Goal: Transaction & Acquisition: Purchase product/service

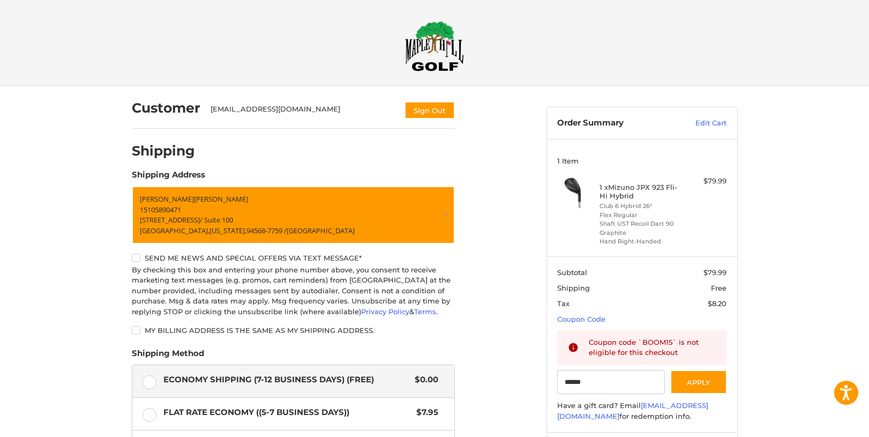
type input "******"
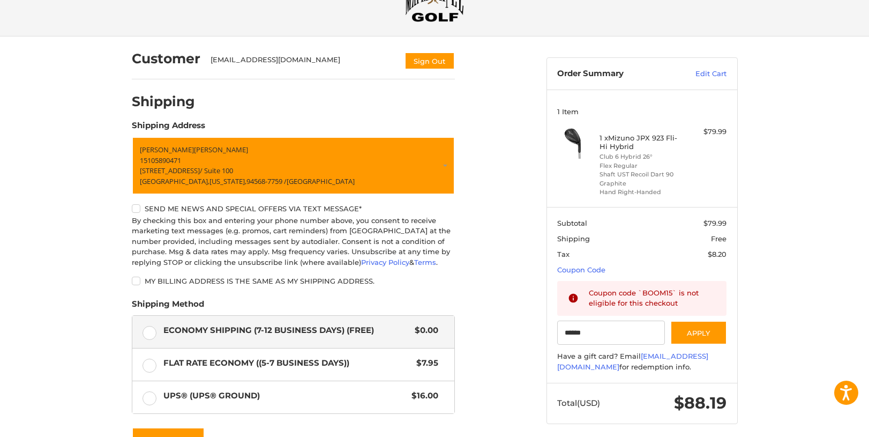
scroll to position [48, 0]
